Goal: Check status: Check status

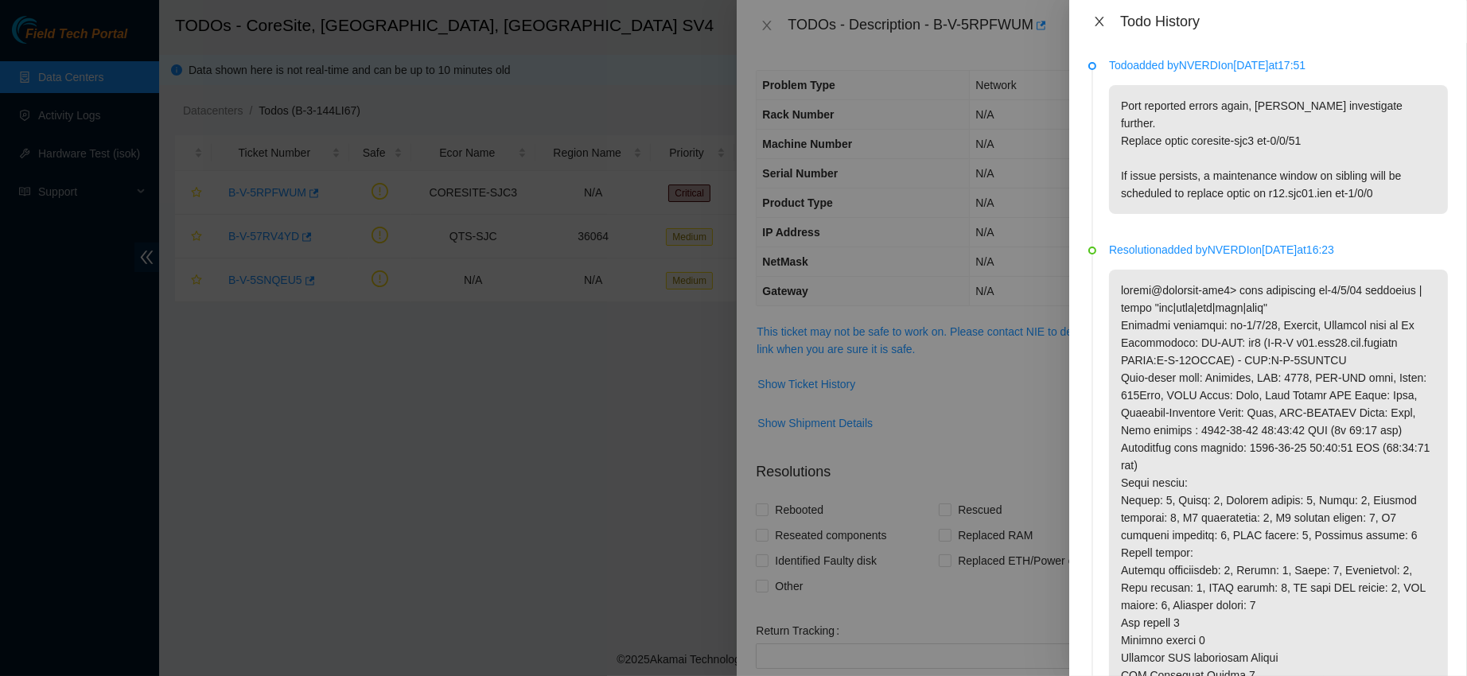
click at [1103, 27] on icon "close" at bounding box center [1099, 21] width 13 height 13
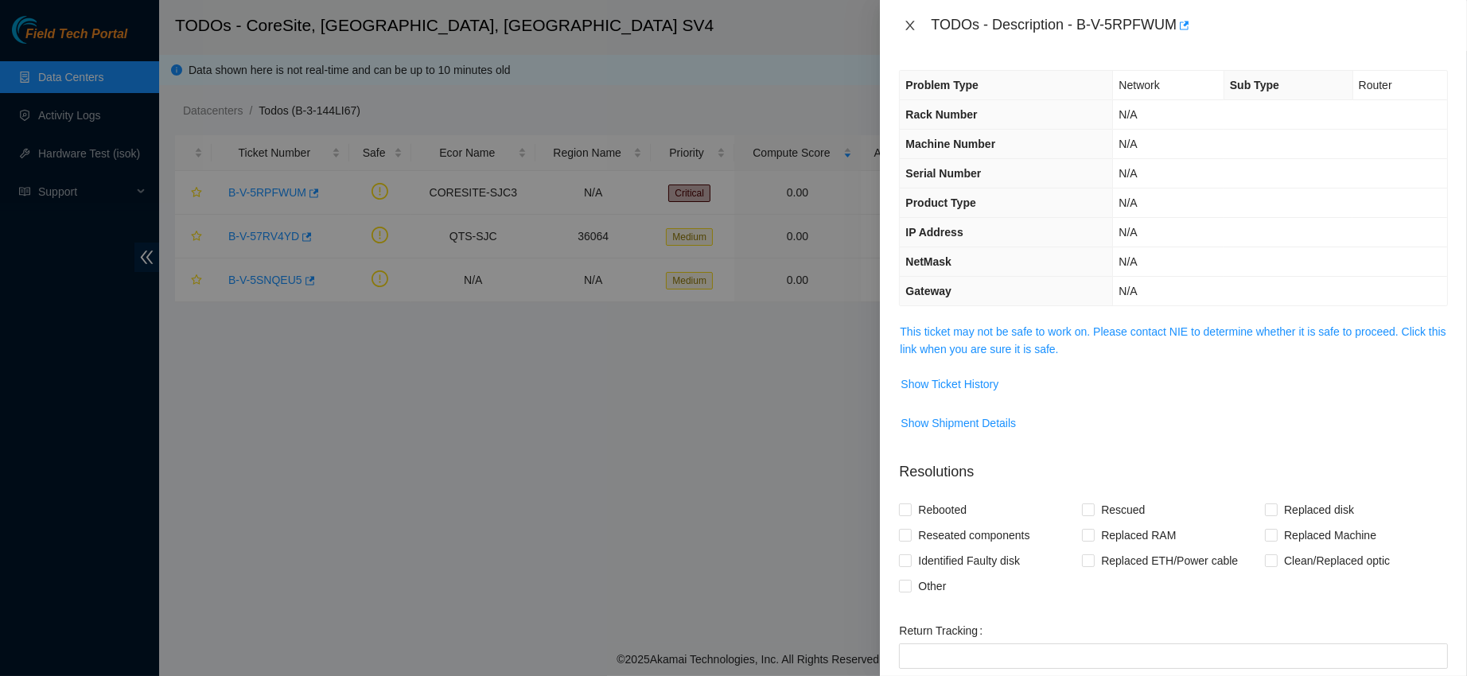
click at [913, 21] on icon "close" at bounding box center [910, 26] width 9 height 10
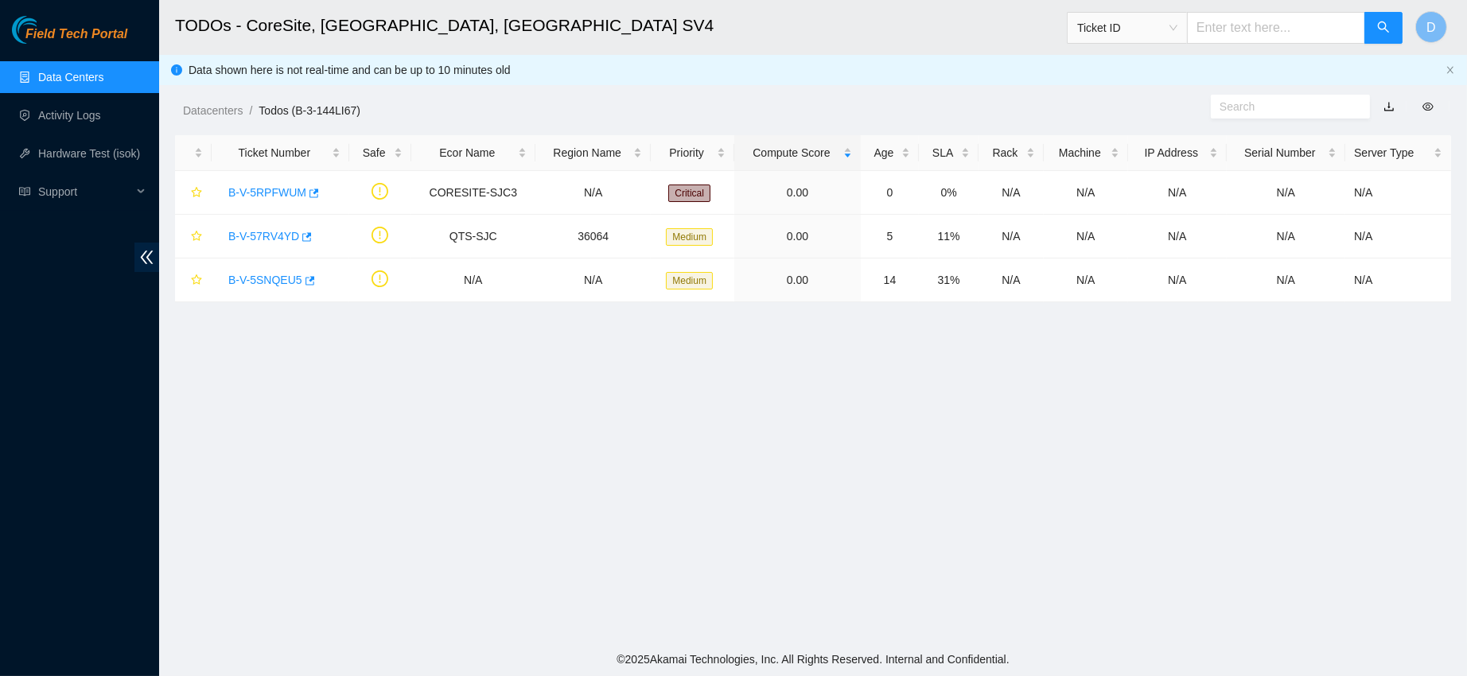
click at [1120, 26] on span "Ticket ID" at bounding box center [1127, 28] width 100 height 24
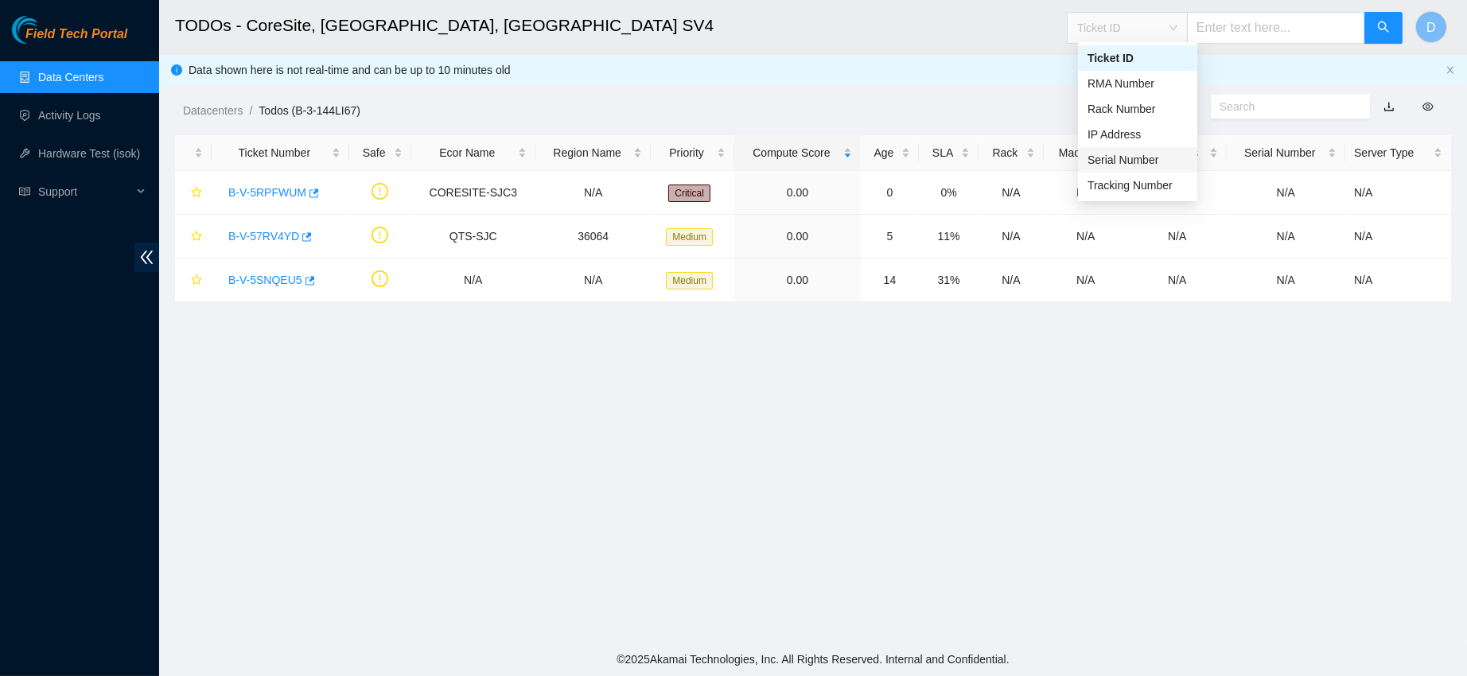
click at [1124, 158] on div "Serial Number" at bounding box center [1138, 160] width 100 height 18
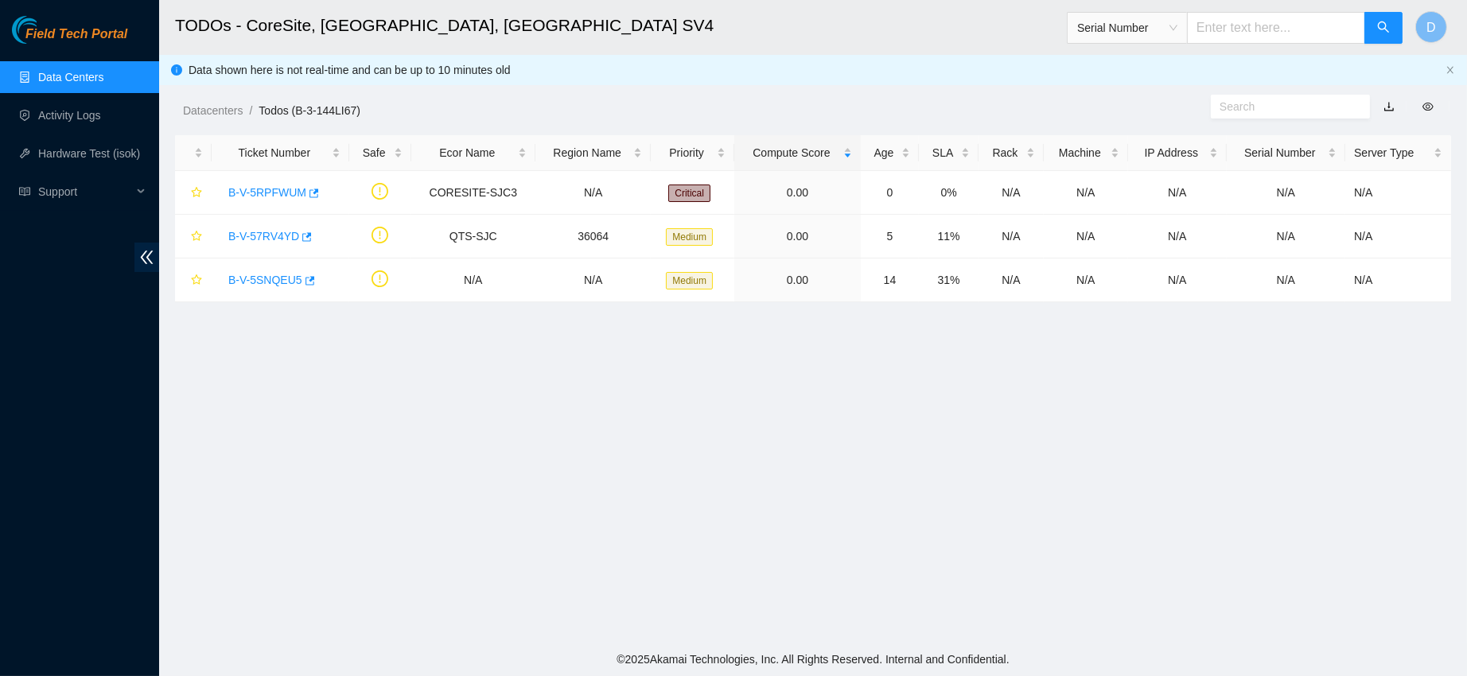
click at [1237, 31] on input "text" at bounding box center [1276, 28] width 178 height 32
paste input "CT-4150413-00007"
type input "CT-4150413-00007"
click at [1382, 31] on icon "search" at bounding box center [1383, 27] width 13 height 13
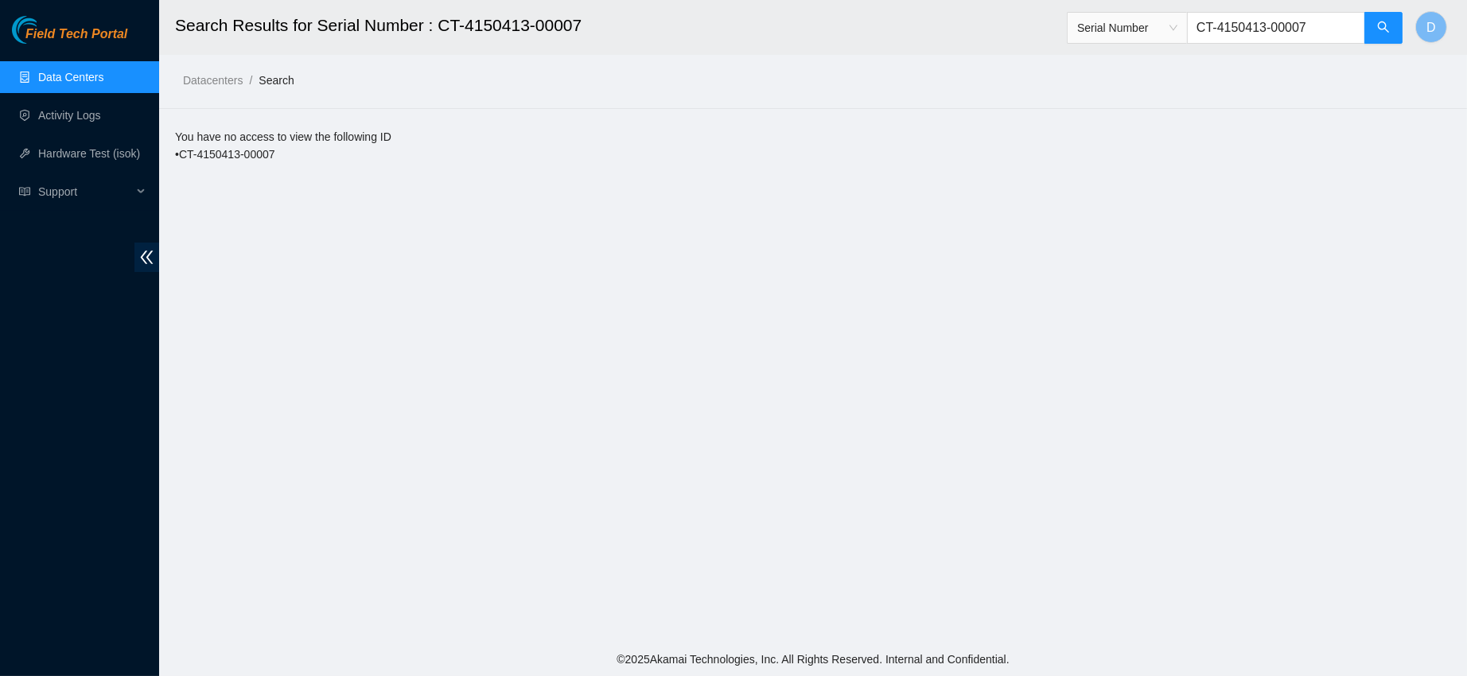
click at [1237, 21] on input "CT-4150413-00007" at bounding box center [1276, 28] width 178 height 32
paste input "60908-0035"
click at [1393, 15] on button "button" at bounding box center [1384, 28] width 38 height 32
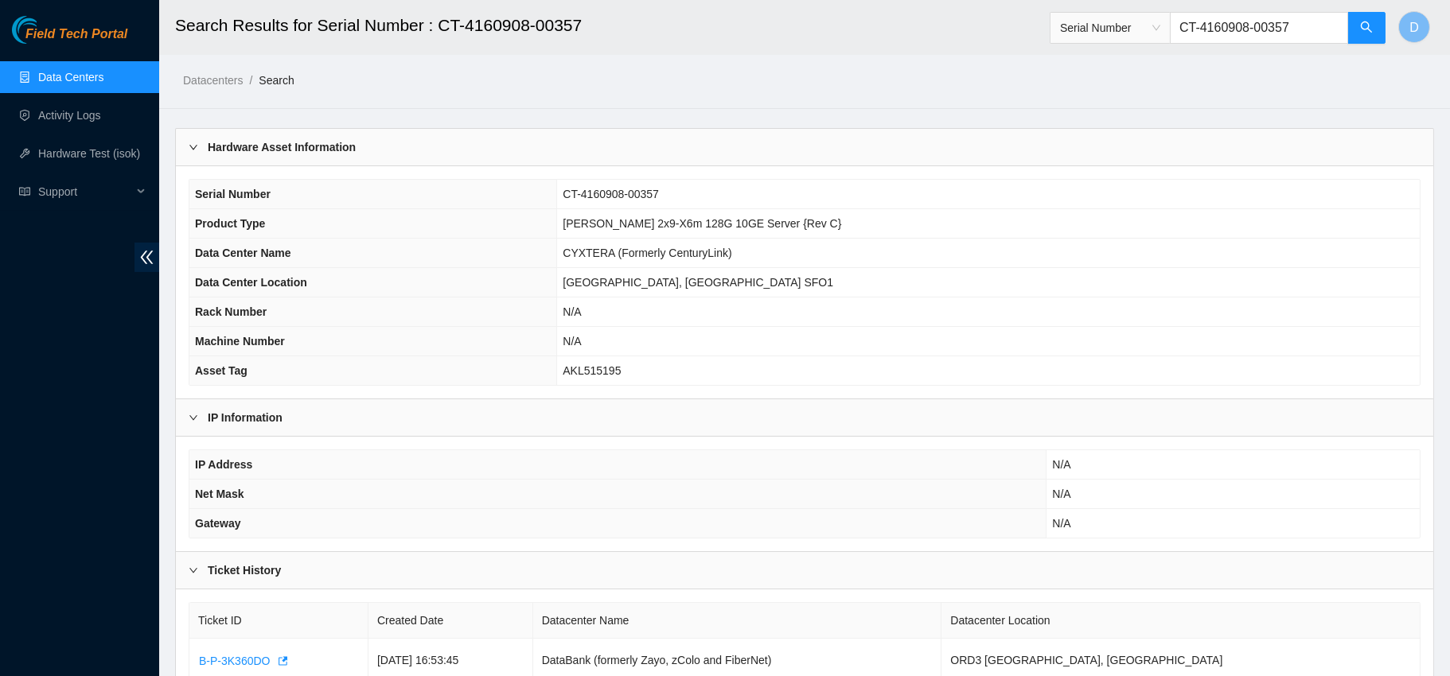
scroll to position [68, 0]
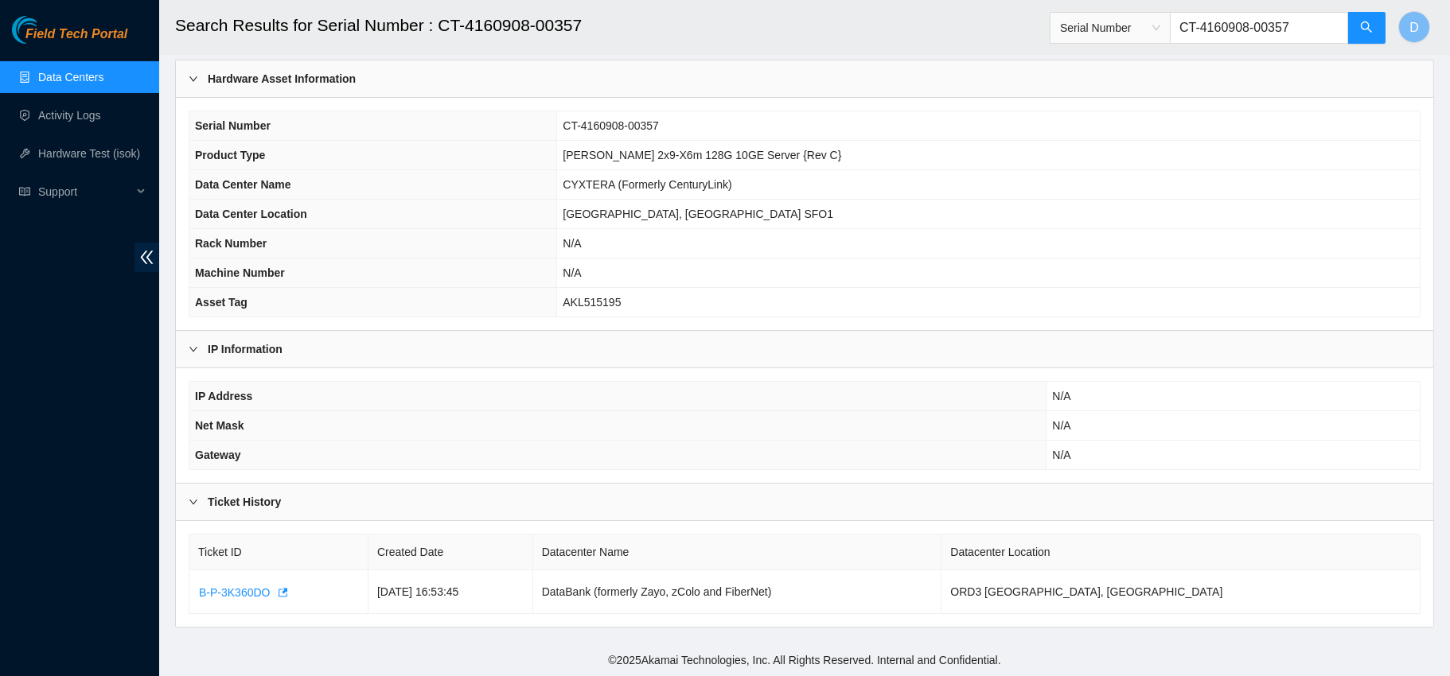
type input "CT-4160908-00357"
click at [51, 81] on link "Data Centers" at bounding box center [70, 77] width 65 height 13
